Goal: Task Accomplishment & Management: Use online tool/utility

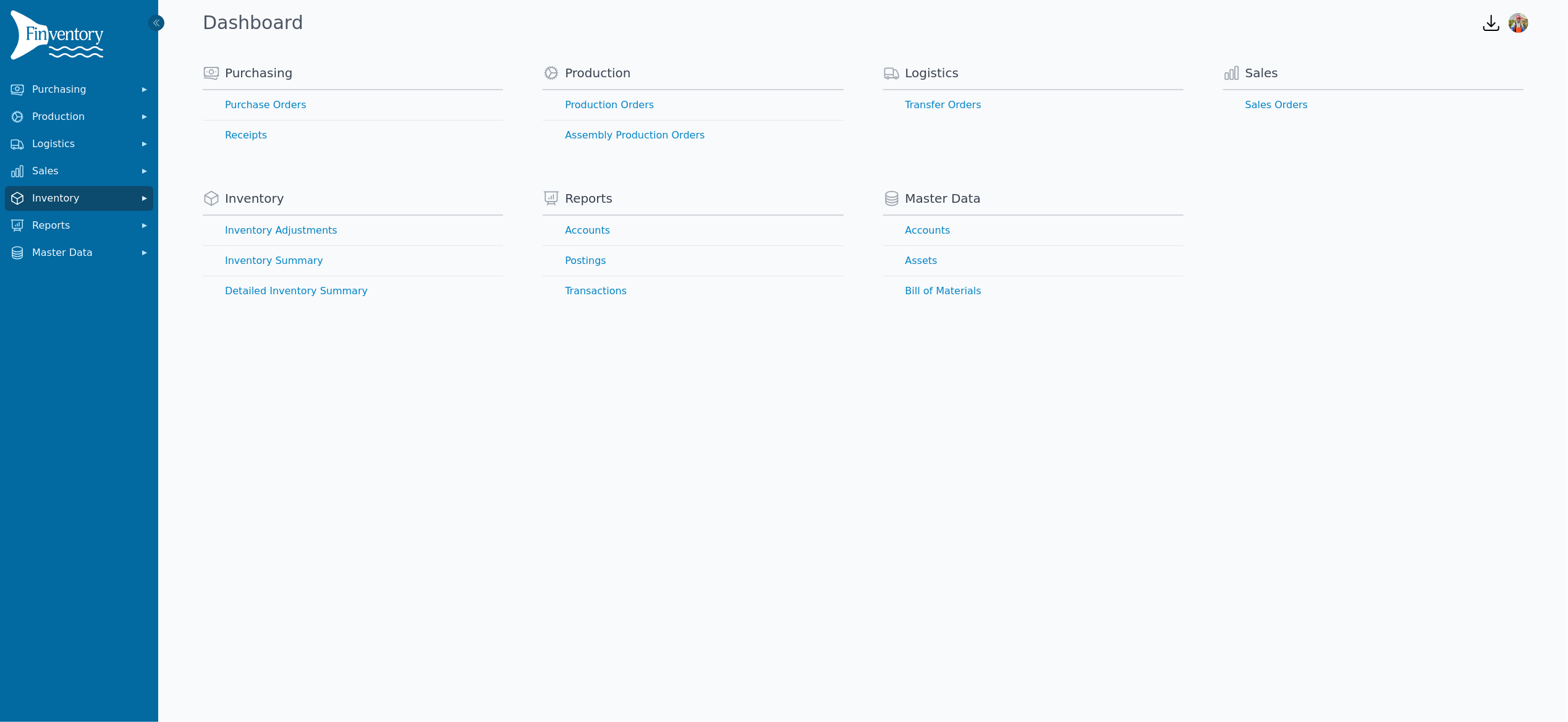
click at [81, 202] on span "Inventory" at bounding box center [82, 198] width 99 height 15
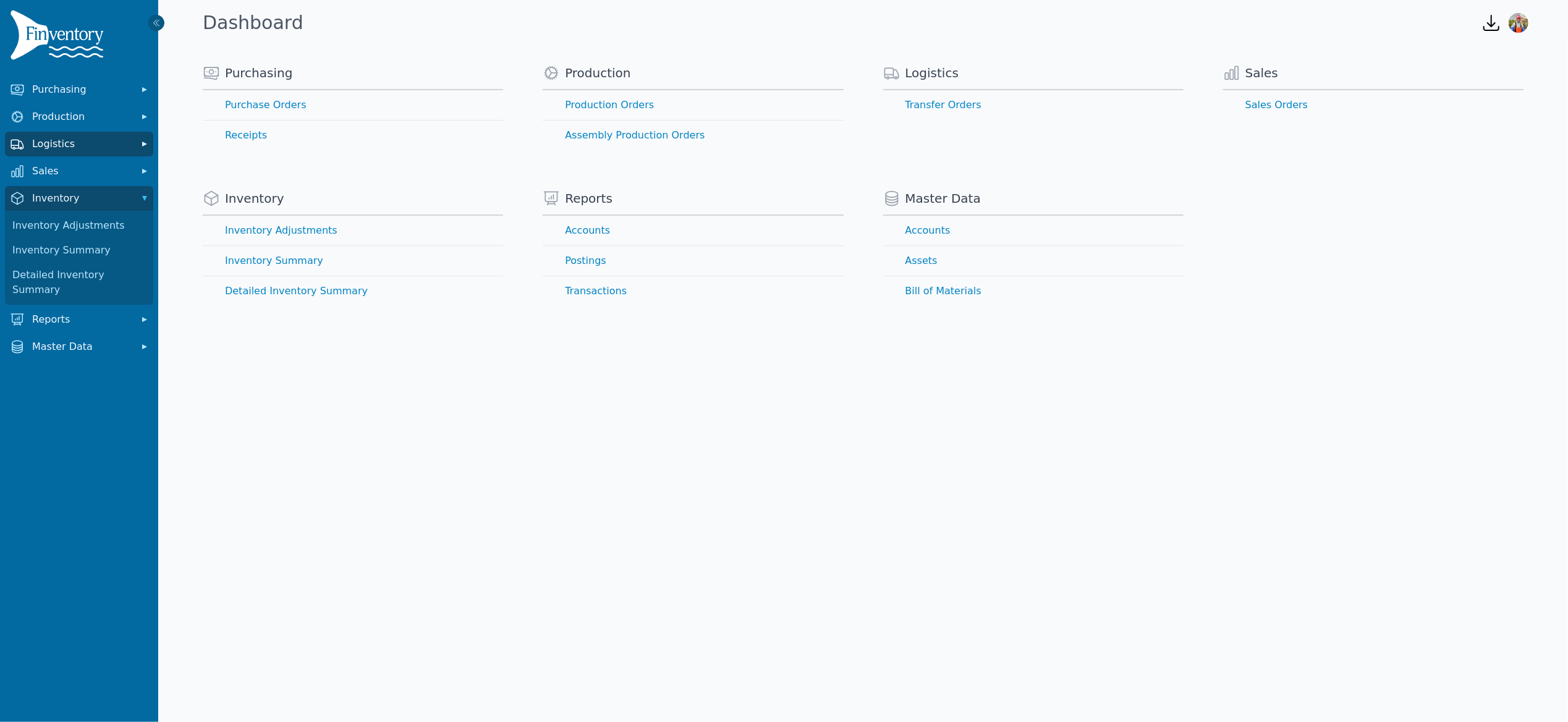
click at [90, 143] on span "Logistics" at bounding box center [82, 144] width 99 height 15
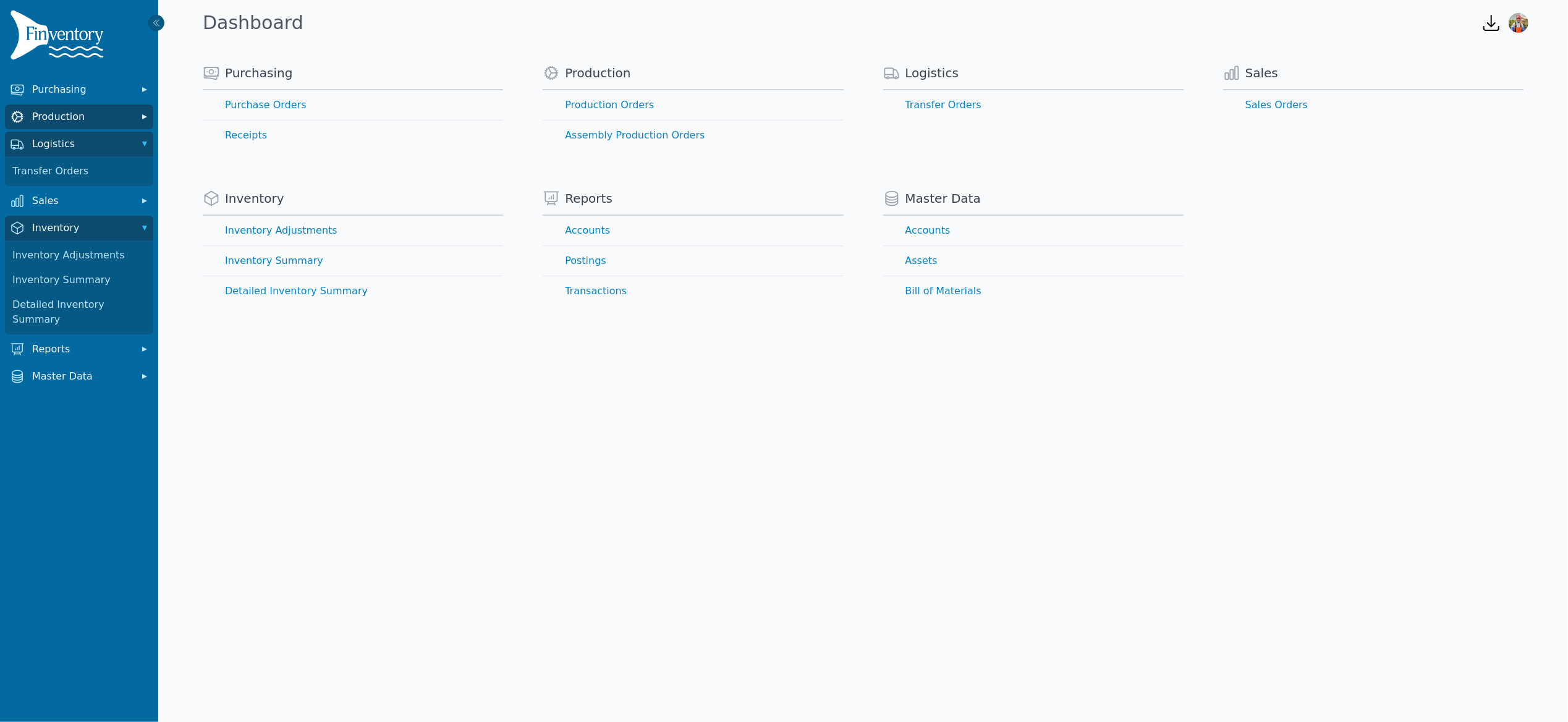
click at [88, 105] on button "Production" at bounding box center [78, 116] width 148 height 24
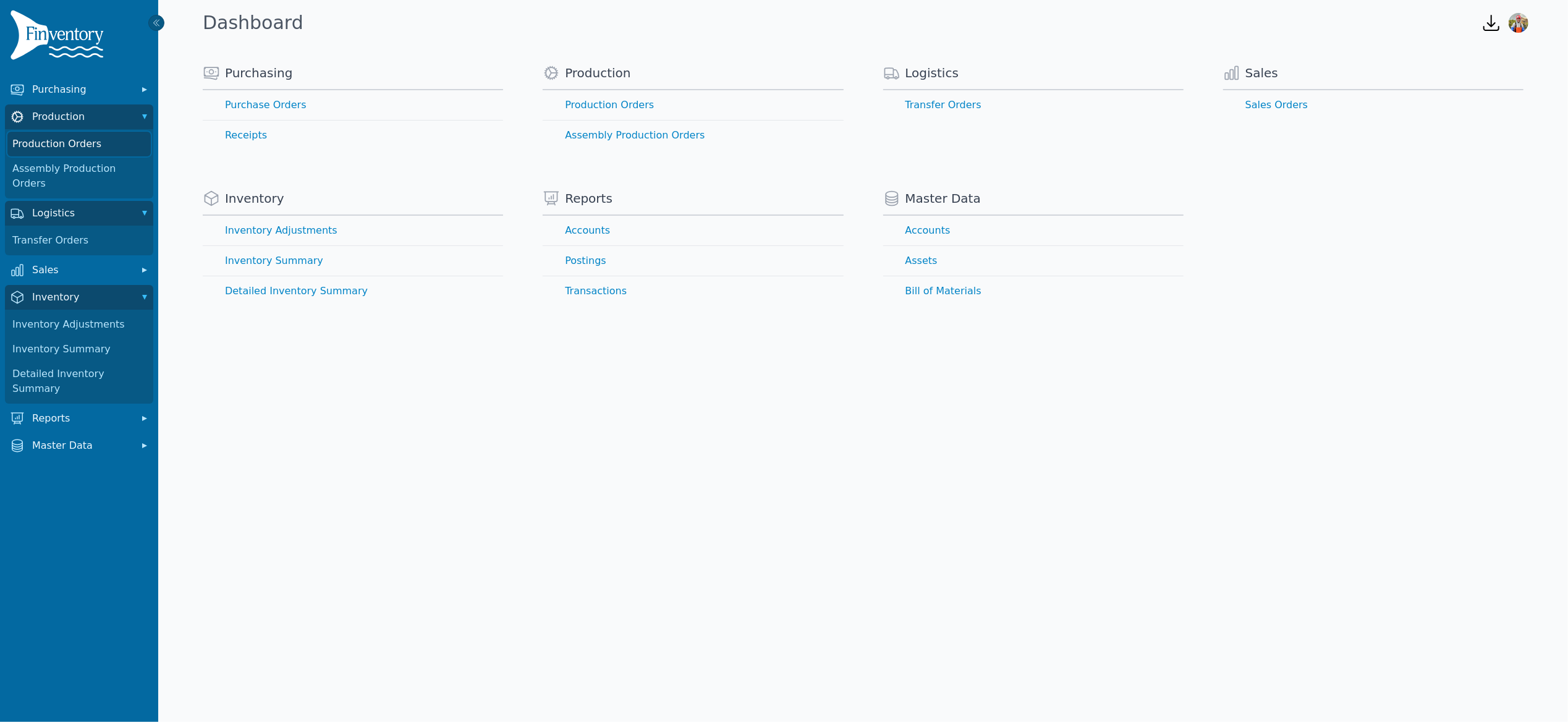
click at [86, 149] on link "Production Orders" at bounding box center [78, 144] width 143 height 24
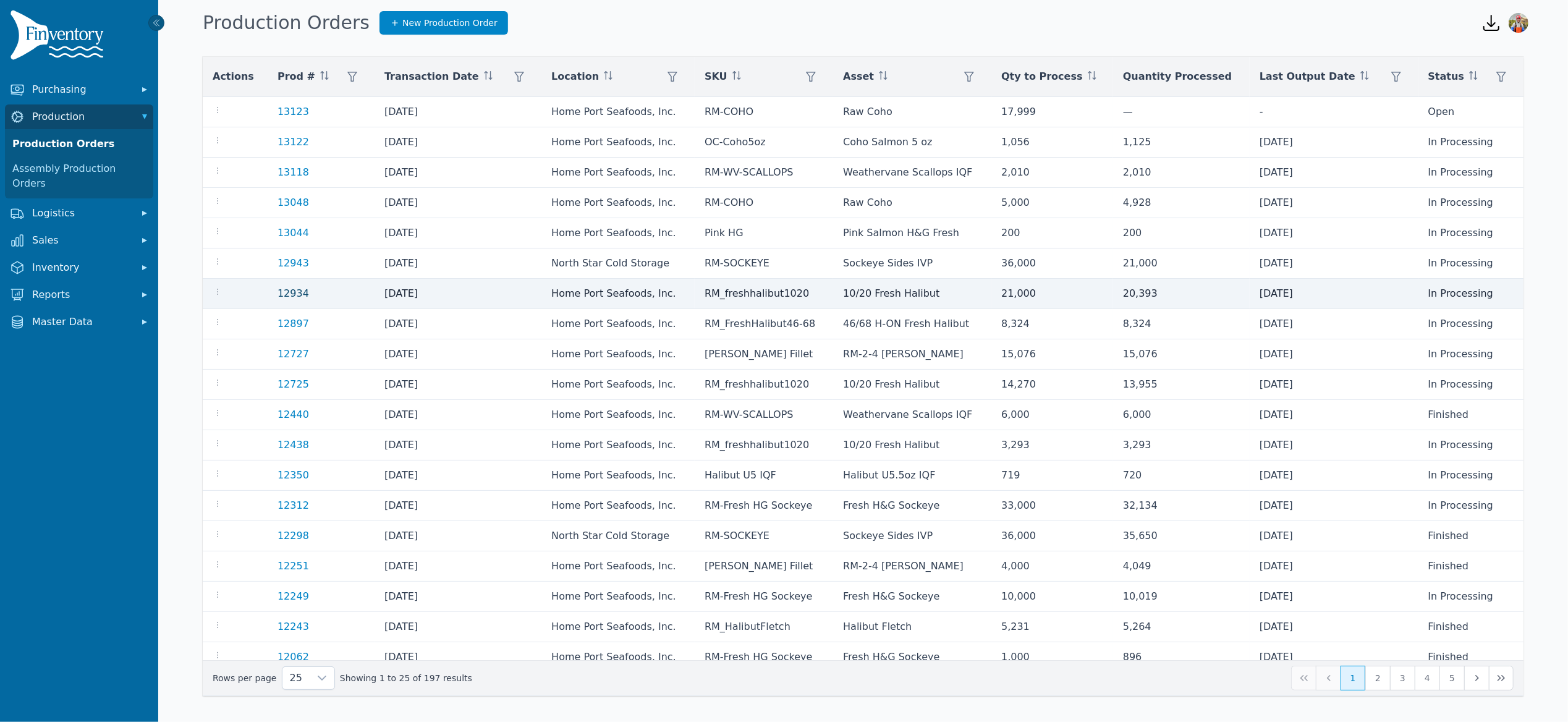
click at [294, 299] on link "12934" at bounding box center [294, 293] width 32 height 12
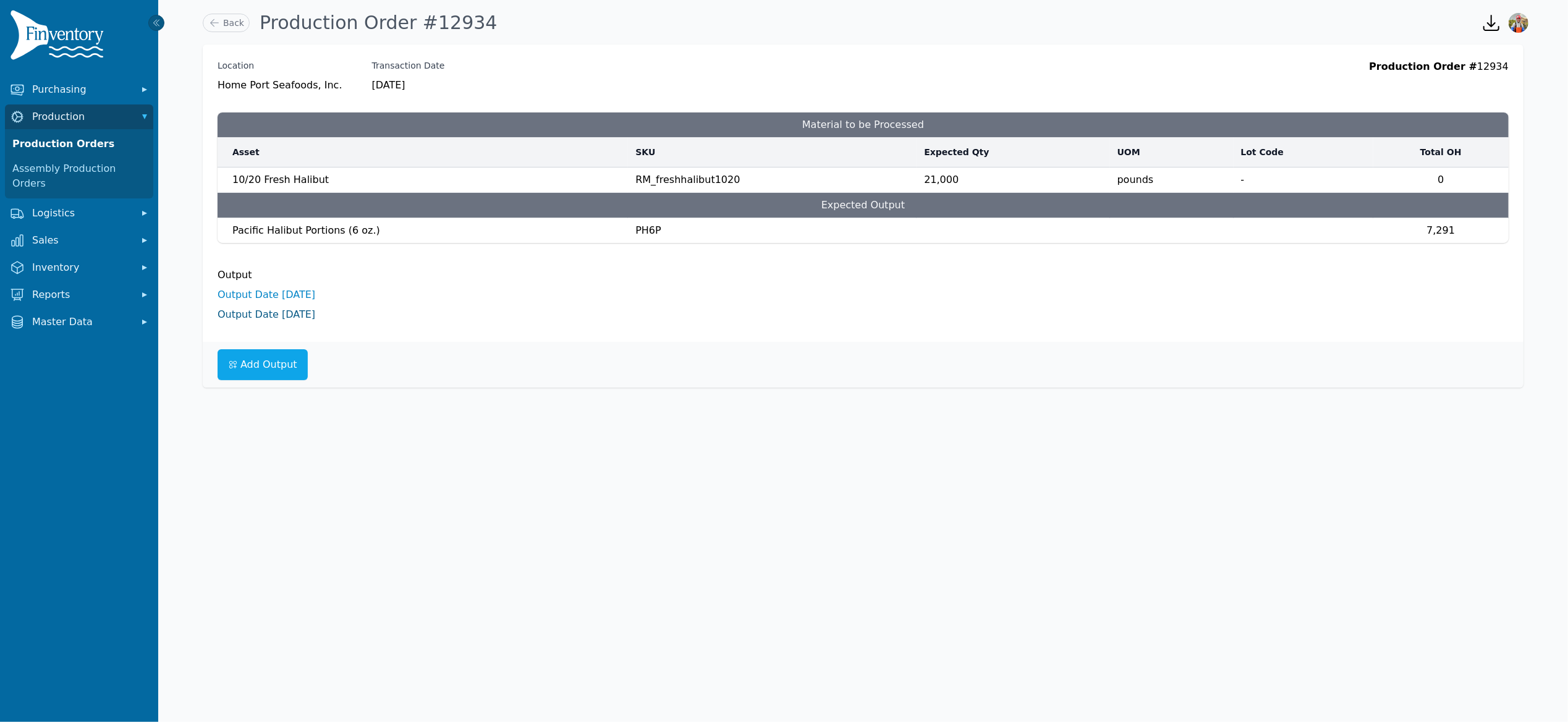
click at [303, 320] on link "Output Date [DATE]" at bounding box center [267, 315] width 98 height 12
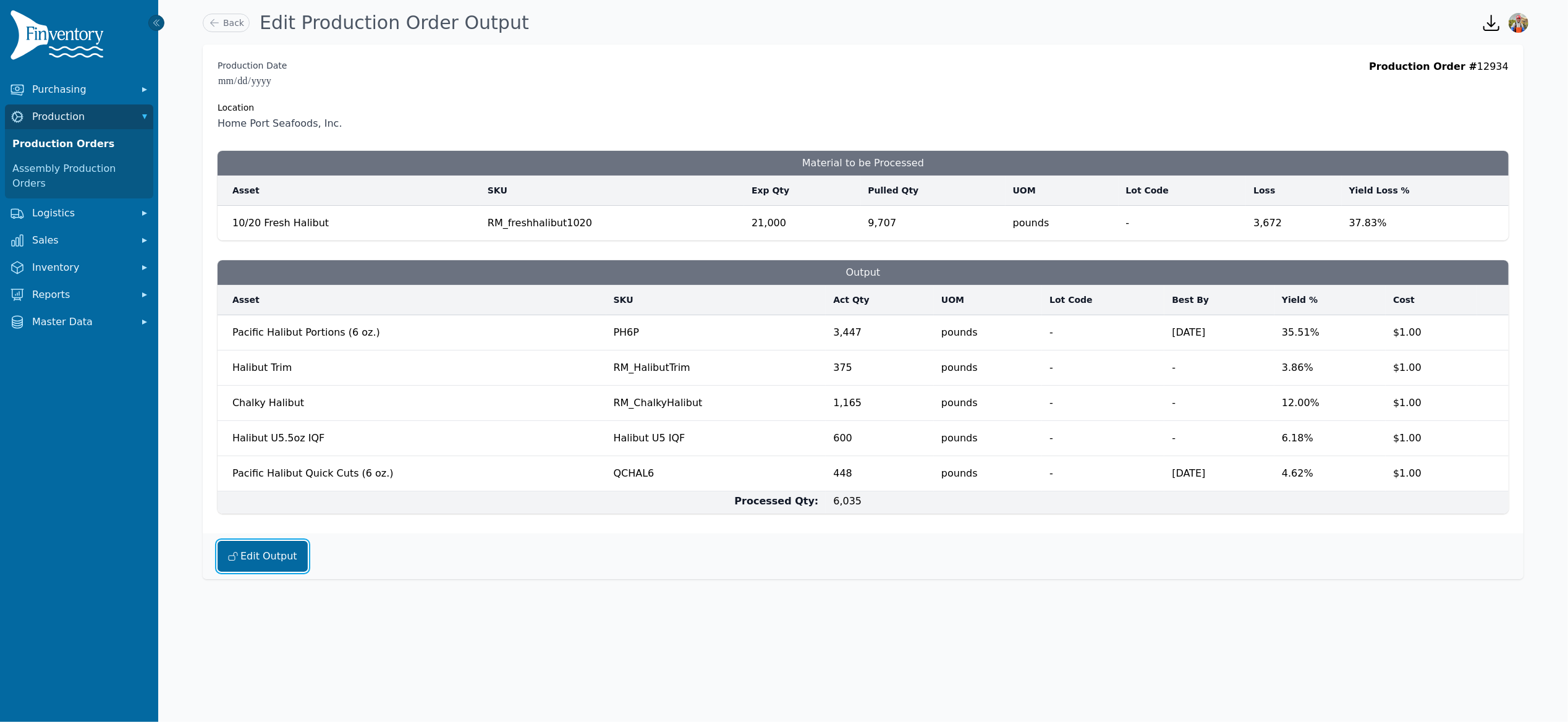
click at [274, 553] on button "Edit Output" at bounding box center [263, 556] width 90 height 31
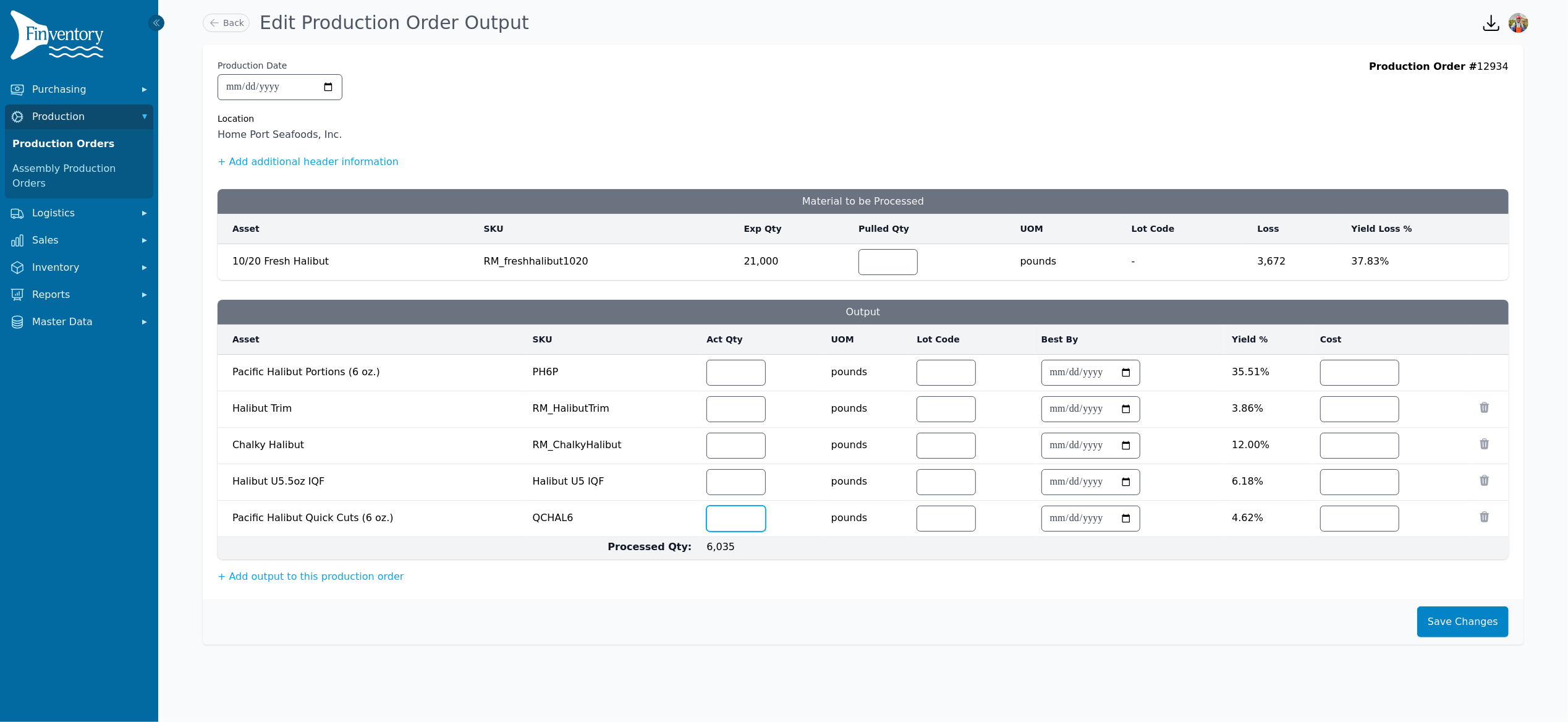
click at [723, 517] on input "***" at bounding box center [736, 518] width 58 height 24
drag, startPoint x: 717, startPoint y: 530, endPoint x: 639, endPoint y: 496, distance: 85.1
click at [639, 496] on tbody "**********" at bounding box center [863, 457] width 1292 height 205
type input "***"
click at [1469, 621] on button "Save Changes" at bounding box center [1463, 621] width 92 height 31
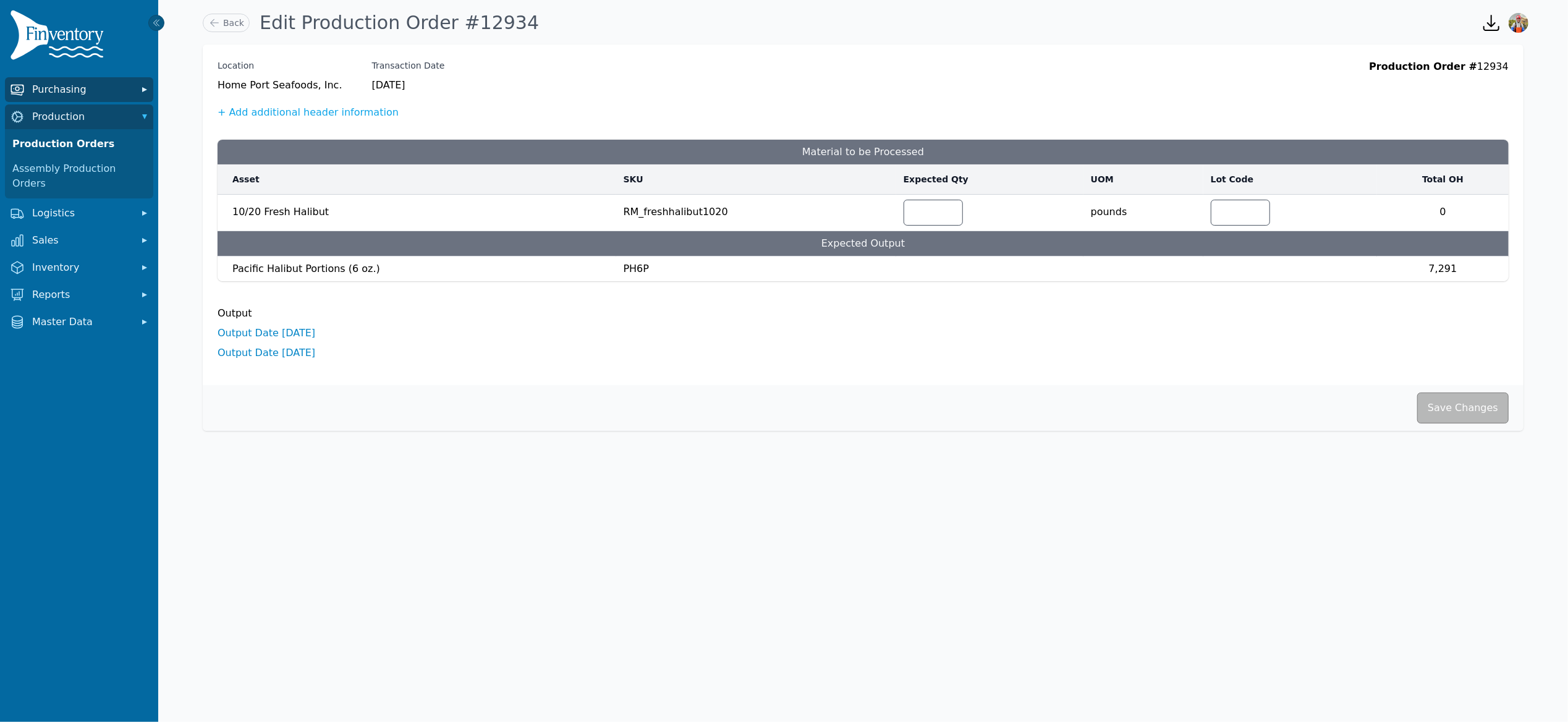
click at [69, 86] on span "Purchasing" at bounding box center [82, 90] width 99 height 15
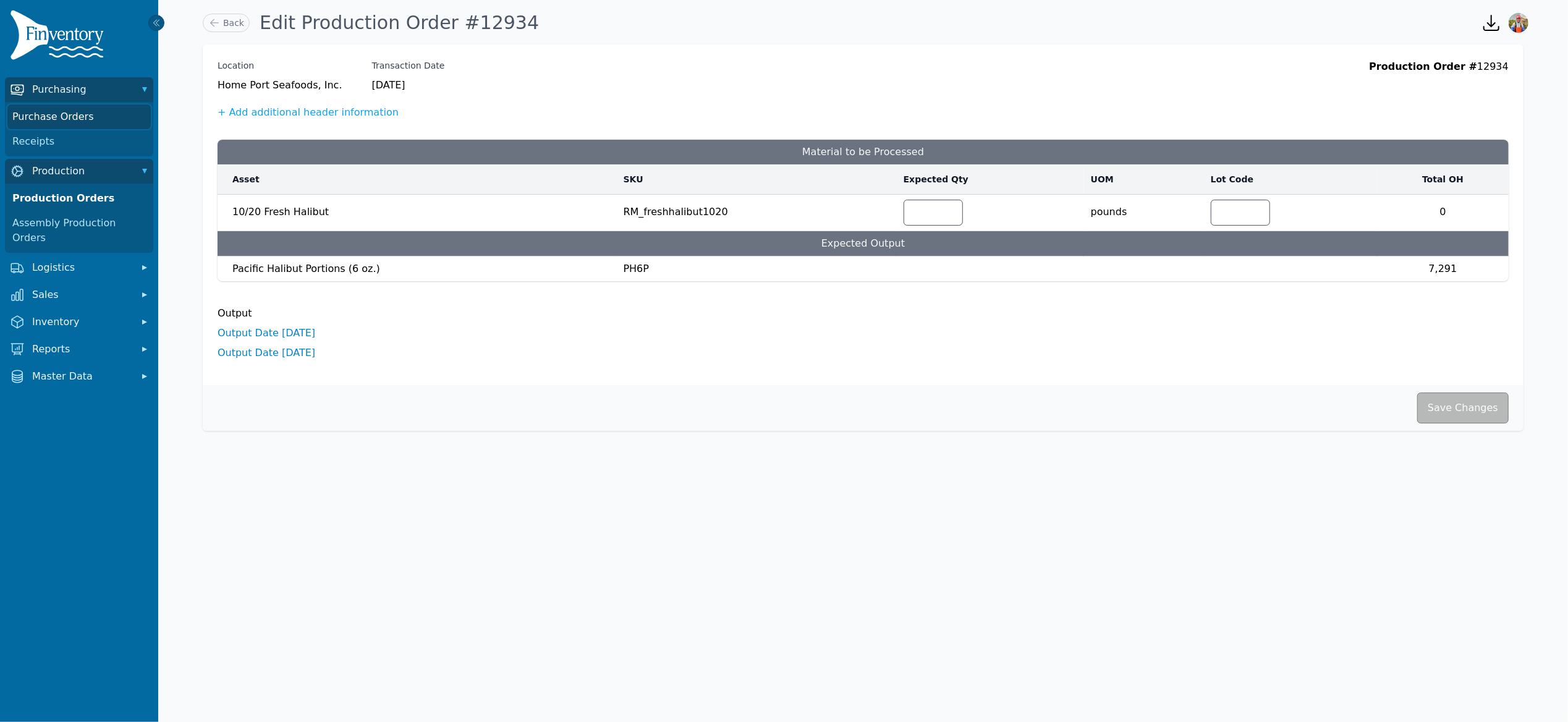
click at [79, 123] on link "Purchase Orders" at bounding box center [78, 116] width 143 height 24
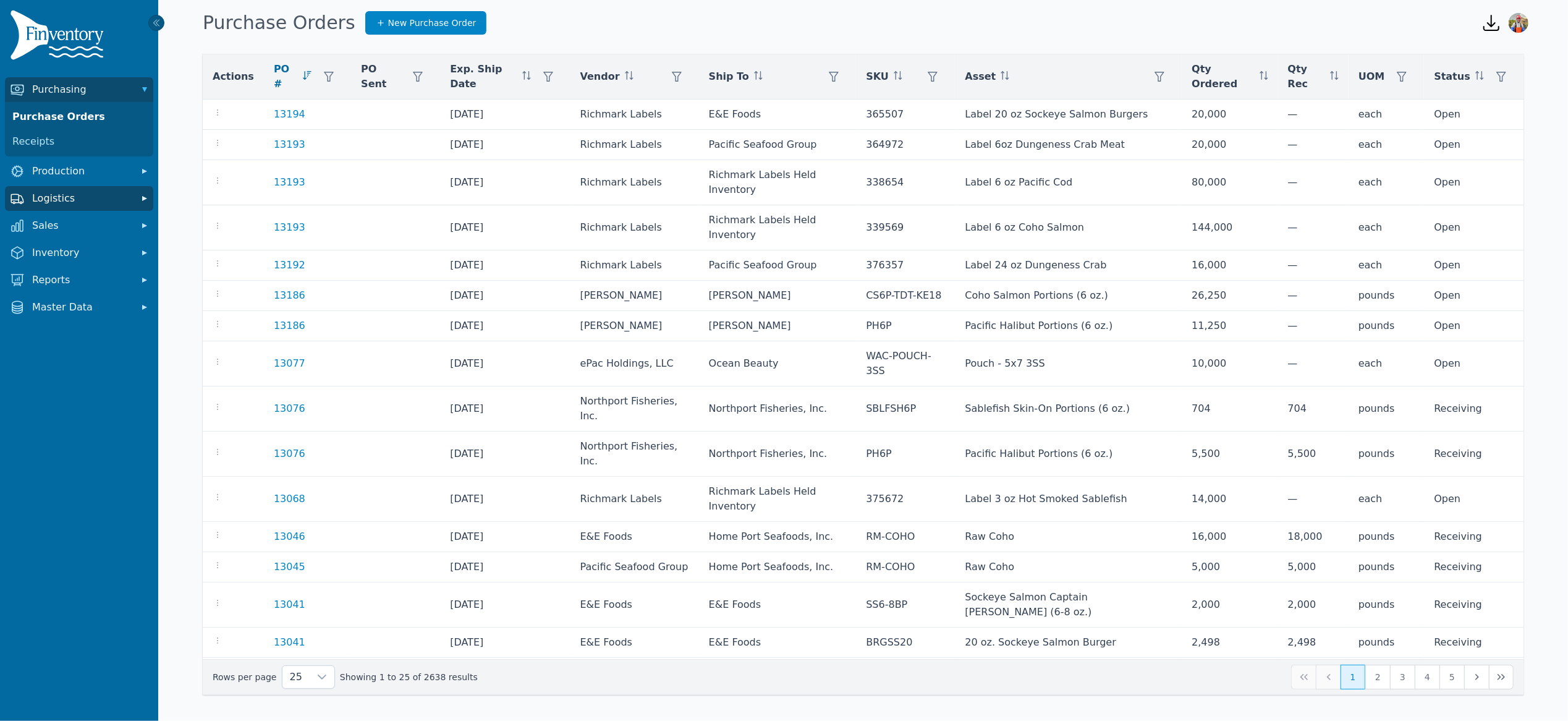
click at [65, 192] on span "Logistics" at bounding box center [82, 199] width 99 height 15
click at [63, 211] on div "Transfer Orders" at bounding box center [78, 226] width 148 height 30
click at [64, 213] on link "Transfer Orders" at bounding box center [78, 225] width 143 height 24
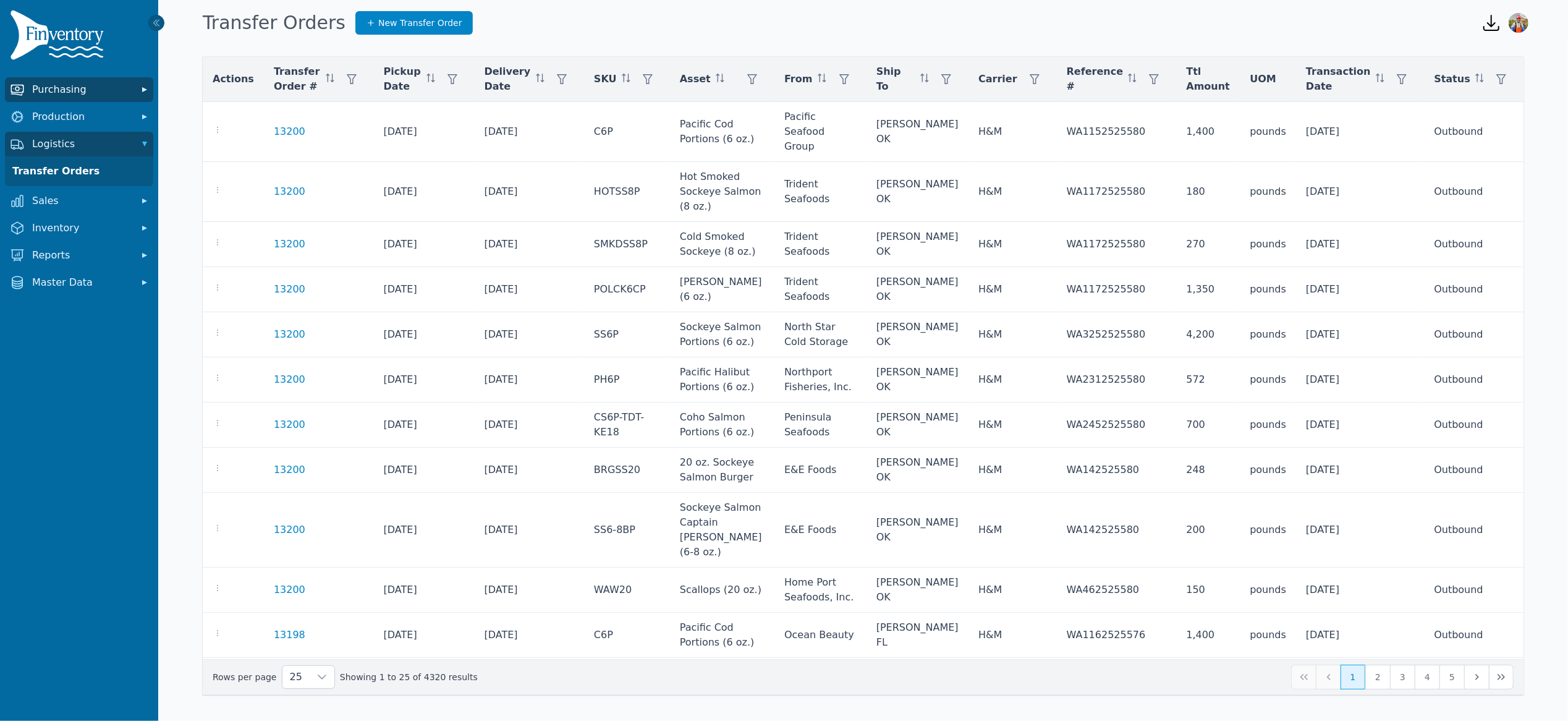
click at [111, 84] on span "Purchasing" at bounding box center [82, 90] width 99 height 15
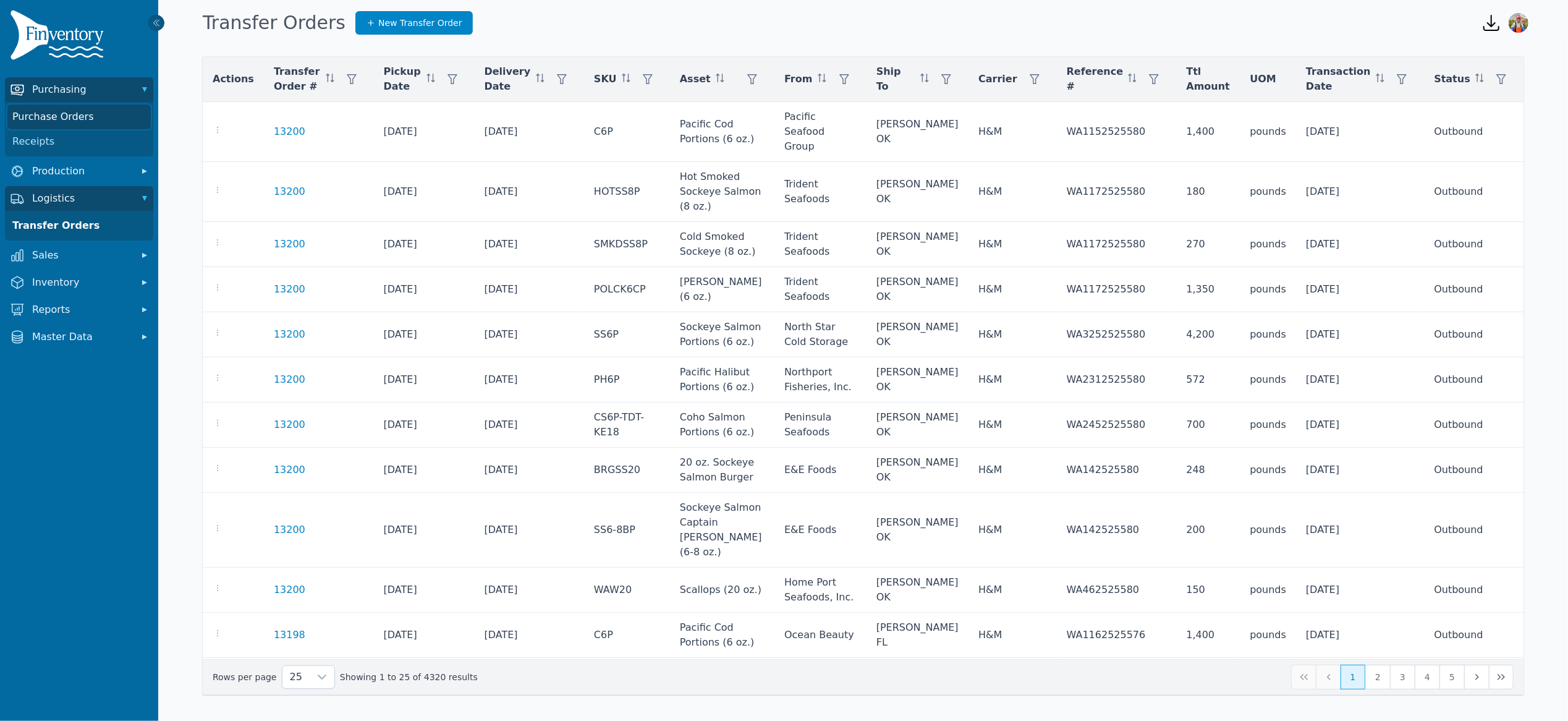
click at [63, 123] on link "Purchase Orders" at bounding box center [78, 116] width 143 height 24
